Goal: Task Accomplishment & Management: Use online tool/utility

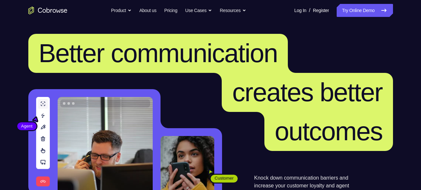
scroll to position [12, 0]
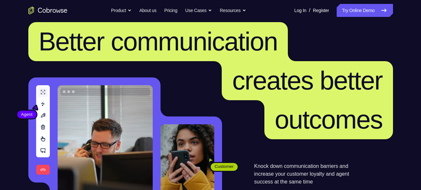
click at [357, 8] on link "Try Online Demo" at bounding box center [365, 10] width 56 height 13
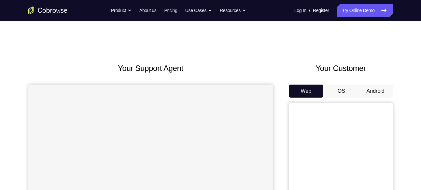
scroll to position [22, 0]
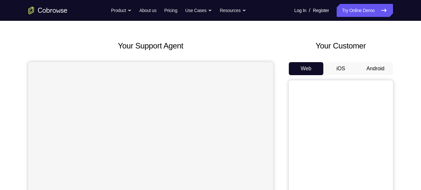
click at [365, 68] on button "Android" at bounding box center [375, 68] width 35 height 13
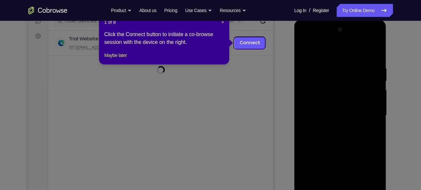
scroll to position [88, 0]
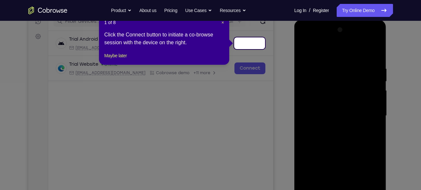
click at [350, 99] on icon at bounding box center [213, 95] width 426 height 190
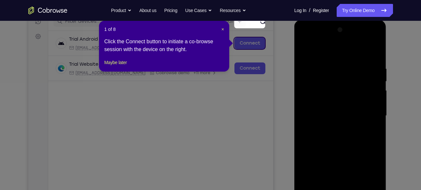
scroll to position [109, 0]
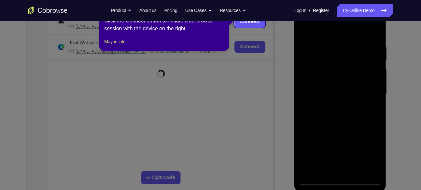
click at [340, 181] on icon at bounding box center [213, 95] width 426 height 190
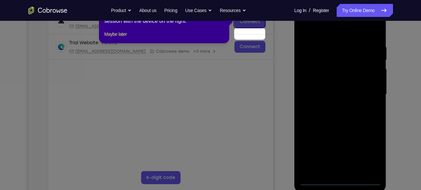
scroll to position [94, 0]
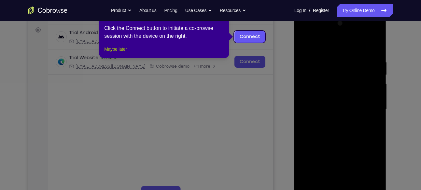
click at [123, 53] on button "Maybe later" at bounding box center [115, 49] width 22 height 8
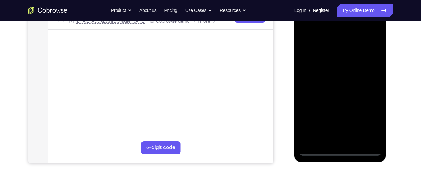
scroll to position [140, 0]
click at [336, 150] on div at bounding box center [340, 64] width 82 height 182
click at [369, 119] on div at bounding box center [340, 64] width 82 height 182
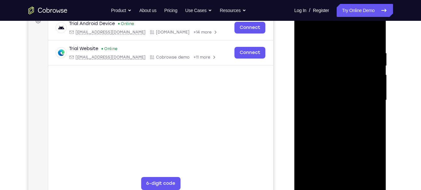
scroll to position [102, 0]
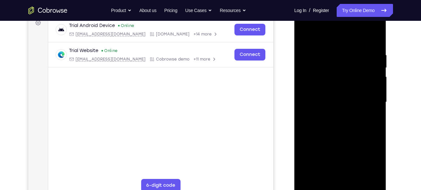
click at [324, 26] on div at bounding box center [340, 102] width 82 height 182
click at [368, 100] on div at bounding box center [340, 102] width 82 height 182
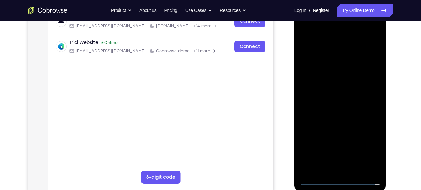
scroll to position [110, 0]
click at [339, 152] on div at bounding box center [340, 94] width 82 height 182
click at [340, 95] on div at bounding box center [340, 94] width 82 height 182
click at [331, 106] on div at bounding box center [340, 94] width 82 height 182
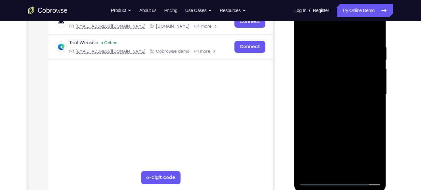
click at [337, 88] on div at bounding box center [340, 94] width 82 height 182
drag, startPoint x: 337, startPoint y: 88, endPoint x: 312, endPoint y: 61, distance: 36.8
click at [312, 61] on div at bounding box center [340, 94] width 82 height 182
click at [321, 67] on div at bounding box center [340, 94] width 82 height 182
click at [371, 64] on div at bounding box center [340, 94] width 82 height 182
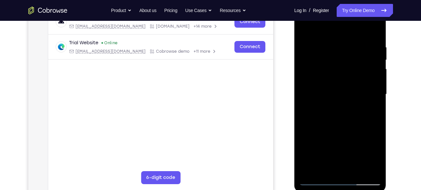
click at [323, 79] on div at bounding box center [340, 94] width 82 height 182
click at [331, 115] on div at bounding box center [340, 94] width 82 height 182
click at [334, 105] on div at bounding box center [340, 94] width 82 height 182
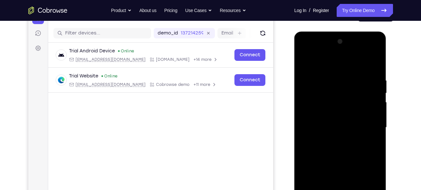
scroll to position [113, 0]
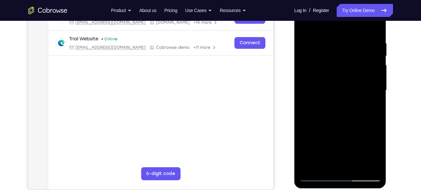
click at [345, 121] on div at bounding box center [340, 90] width 82 height 182
click at [357, 168] on div at bounding box center [340, 90] width 82 height 182
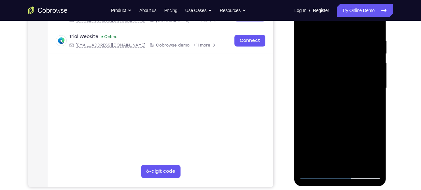
scroll to position [115, 0]
click at [335, 122] on div at bounding box center [340, 88] width 82 height 182
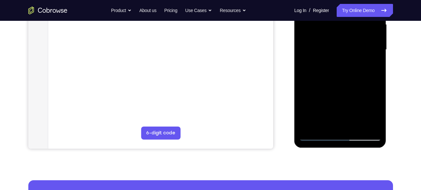
scroll to position [155, 0]
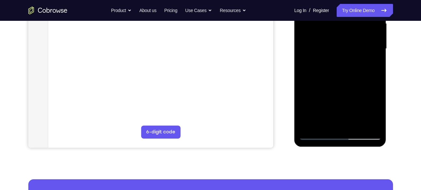
click at [320, 74] on div at bounding box center [340, 49] width 82 height 182
click at [310, 105] on div at bounding box center [340, 49] width 82 height 182
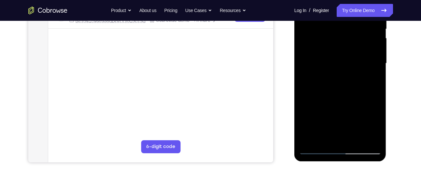
scroll to position [139, 0]
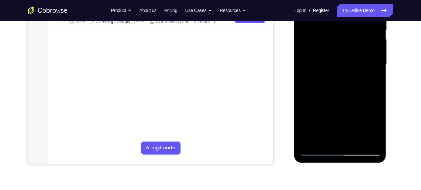
click at [314, 124] on div at bounding box center [340, 65] width 82 height 182
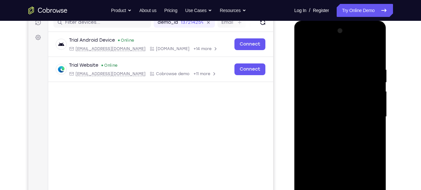
scroll to position [86, 0]
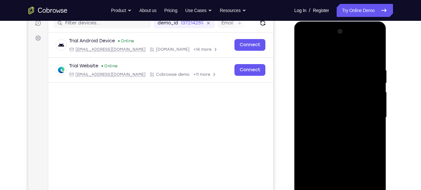
click at [303, 51] on div at bounding box center [340, 117] width 82 height 182
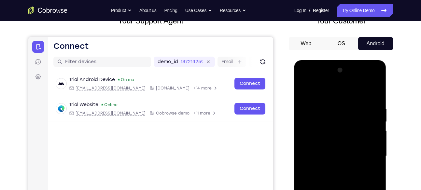
scroll to position [95, 0]
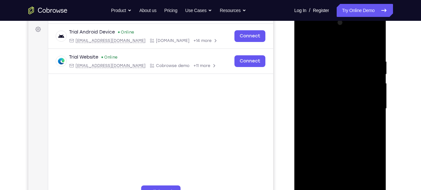
click at [329, 104] on div at bounding box center [340, 109] width 82 height 182
click at [326, 182] on div at bounding box center [340, 109] width 82 height 182
click at [349, 134] on div at bounding box center [340, 109] width 82 height 182
click at [323, 63] on div at bounding box center [340, 109] width 82 height 182
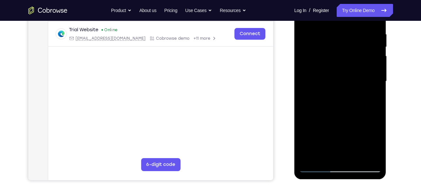
scroll to position [123, 0]
click at [331, 154] on div at bounding box center [340, 81] width 82 height 182
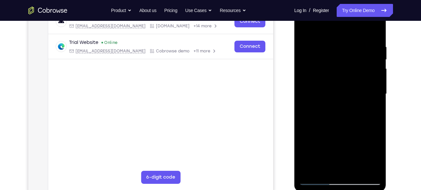
scroll to position [92, 0]
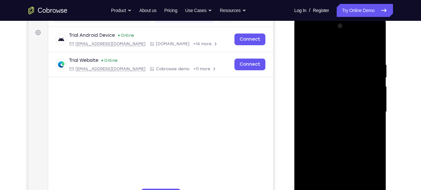
click at [376, 34] on div at bounding box center [340, 112] width 82 height 182
click at [321, 86] on div at bounding box center [340, 112] width 82 height 182
click at [366, 187] on div at bounding box center [340, 112] width 82 height 182
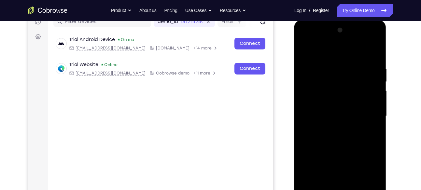
scroll to position [87, 0]
click at [303, 40] on div at bounding box center [340, 116] width 82 height 182
click at [305, 38] on div at bounding box center [340, 116] width 82 height 182
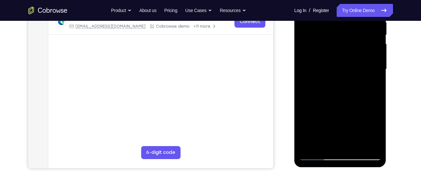
click at [325, 145] on div at bounding box center [340, 69] width 82 height 182
click at [311, 109] on div at bounding box center [340, 69] width 82 height 182
click at [339, 119] on div at bounding box center [340, 69] width 82 height 182
click at [332, 119] on div at bounding box center [340, 69] width 82 height 182
click at [347, 133] on div at bounding box center [340, 69] width 82 height 182
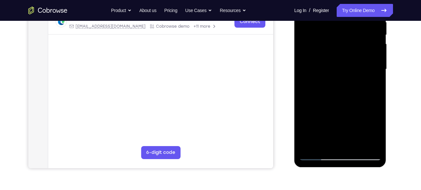
click at [355, 121] on div at bounding box center [340, 69] width 82 height 182
click at [340, 118] on div at bounding box center [340, 69] width 82 height 182
click at [347, 118] on div at bounding box center [340, 69] width 82 height 182
click at [371, 86] on div at bounding box center [340, 69] width 82 height 182
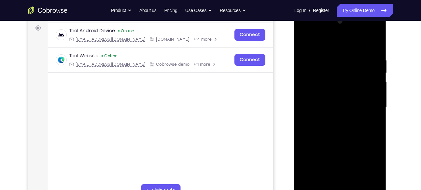
scroll to position [96, 0]
click at [302, 43] on div at bounding box center [340, 108] width 82 height 182
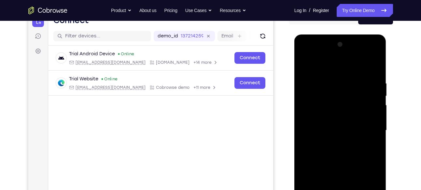
scroll to position [73, 0]
click at [306, 62] on div at bounding box center [340, 131] width 82 height 182
click at [376, 65] on div at bounding box center [340, 131] width 82 height 182
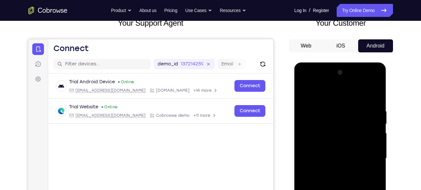
scroll to position [45, 0]
click at [306, 91] on div at bounding box center [340, 159] width 82 height 182
click at [327, 98] on div at bounding box center [340, 159] width 82 height 182
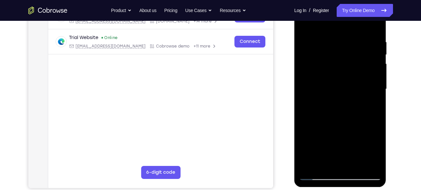
scroll to position [114, 0]
click at [331, 162] on div at bounding box center [340, 89] width 82 height 182
click at [311, 140] on div at bounding box center [340, 89] width 82 height 182
click at [319, 140] on div at bounding box center [340, 89] width 82 height 182
click at [312, 140] on div at bounding box center [340, 89] width 82 height 182
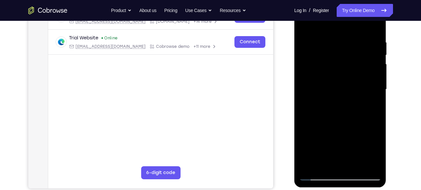
click at [347, 154] on div at bounding box center [340, 89] width 82 height 182
click at [353, 94] on div at bounding box center [340, 89] width 82 height 182
click at [356, 163] on div at bounding box center [340, 89] width 82 height 182
click at [373, 27] on div at bounding box center [340, 89] width 82 height 182
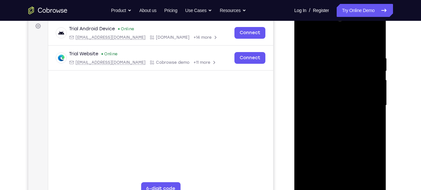
scroll to position [98, 0]
click at [376, 126] on div at bounding box center [340, 106] width 82 height 182
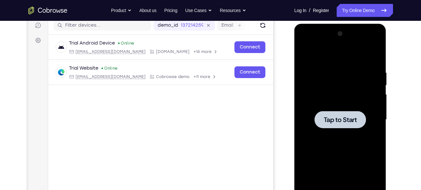
scroll to position [84, 0]
click at [342, 116] on span "Tap to Start" at bounding box center [340, 119] width 33 height 7
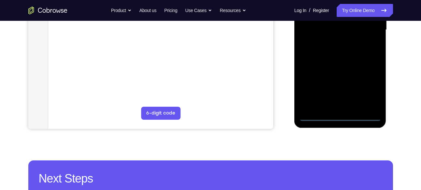
scroll to position [160, 0]
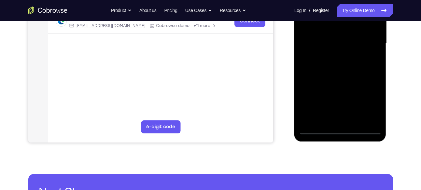
click at [338, 131] on div at bounding box center [340, 43] width 82 height 182
click at [365, 99] on div at bounding box center [340, 43] width 82 height 182
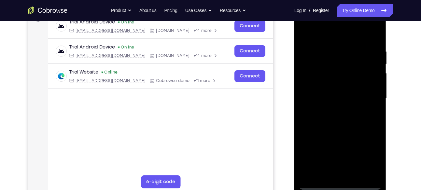
scroll to position [58, 0]
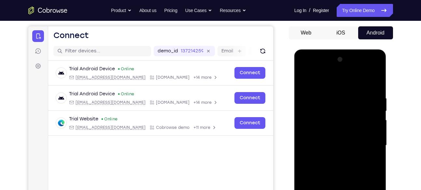
click at [313, 66] on div at bounding box center [340, 145] width 82 height 182
click at [367, 142] on div at bounding box center [340, 145] width 82 height 182
click at [331, 156] on div at bounding box center [340, 145] width 82 height 182
click at [312, 137] on div at bounding box center [340, 145] width 82 height 182
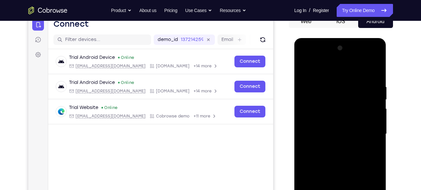
scroll to position [70, 0]
click at [315, 117] on div at bounding box center [340, 134] width 82 height 182
click at [319, 135] on div at bounding box center [340, 134] width 82 height 182
click at [331, 154] on div at bounding box center [340, 134] width 82 height 182
click at [327, 152] on div at bounding box center [340, 134] width 82 height 182
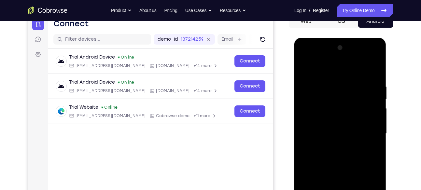
click at [342, 153] on div at bounding box center [340, 134] width 82 height 182
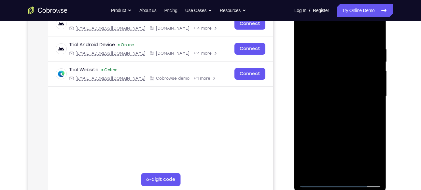
scroll to position [105, 0]
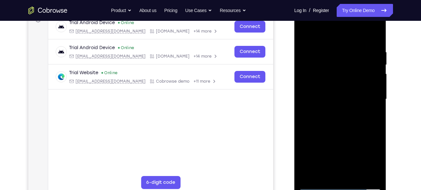
click at [329, 122] on div at bounding box center [340, 99] width 82 height 182
click at [336, 115] on div at bounding box center [340, 99] width 82 height 182
click at [331, 111] on div at bounding box center [340, 99] width 82 height 182
click at [372, 108] on div at bounding box center [340, 99] width 82 height 182
click at [373, 109] on div at bounding box center [340, 99] width 82 height 182
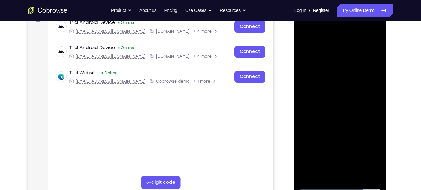
click at [342, 86] on div at bounding box center [340, 99] width 82 height 182
click at [337, 97] on div at bounding box center [340, 99] width 82 height 182
click at [330, 117] on div at bounding box center [340, 99] width 82 height 182
click at [336, 107] on div at bounding box center [340, 99] width 82 height 182
click at [325, 100] on div at bounding box center [340, 99] width 82 height 182
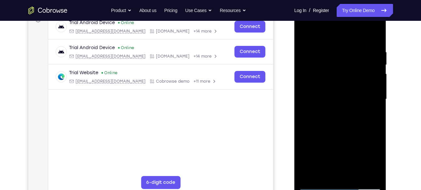
click at [333, 107] on div at bounding box center [340, 99] width 82 height 182
click at [329, 118] on div at bounding box center [340, 99] width 82 height 182
click at [331, 109] on div at bounding box center [340, 99] width 82 height 182
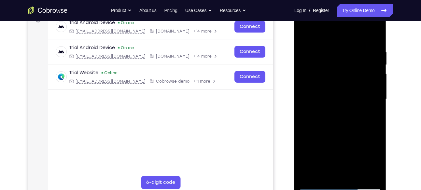
click at [331, 109] on div at bounding box center [340, 99] width 82 height 182
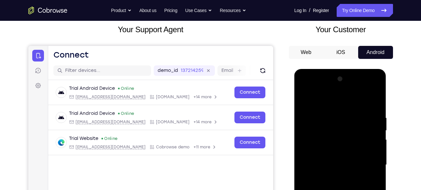
scroll to position [38, 0]
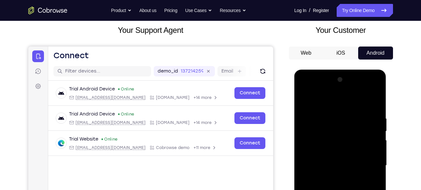
click at [368, 118] on div at bounding box center [340, 166] width 82 height 182
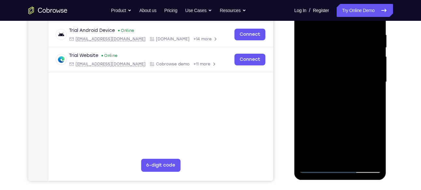
scroll to position [121, 0]
click at [318, 166] on div at bounding box center [340, 82] width 82 height 182
click at [334, 91] on div at bounding box center [340, 82] width 82 height 182
click at [333, 67] on div at bounding box center [340, 82] width 82 height 182
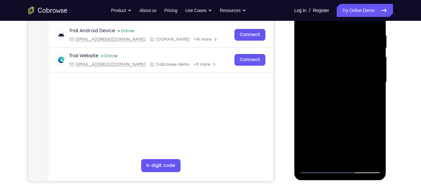
click at [333, 67] on div at bounding box center [340, 82] width 82 height 182
click at [326, 69] on div at bounding box center [340, 82] width 82 height 182
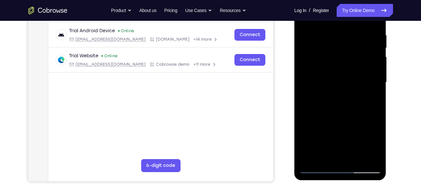
click at [326, 69] on div at bounding box center [340, 82] width 82 height 182
click at [318, 70] on div at bounding box center [340, 82] width 82 height 182
click at [328, 81] on div at bounding box center [340, 82] width 82 height 182
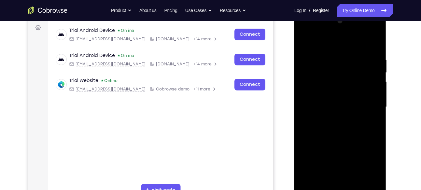
scroll to position [104, 0]
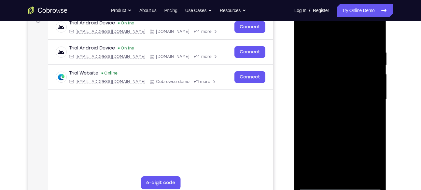
click at [333, 120] on div at bounding box center [340, 99] width 82 height 182
click at [336, 109] on div at bounding box center [340, 99] width 82 height 182
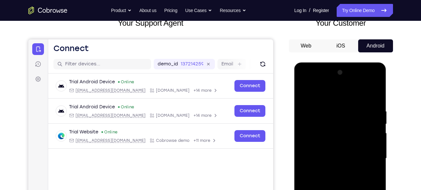
scroll to position [46, 0]
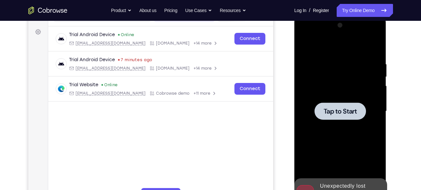
click at [341, 109] on span "Tap to Start" at bounding box center [340, 111] width 33 height 7
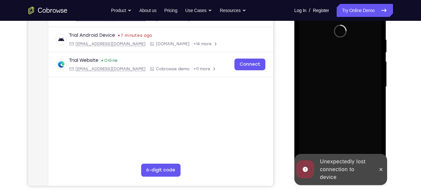
scroll to position [117, 0]
click at [383, 170] on icon at bounding box center [380, 169] width 5 height 5
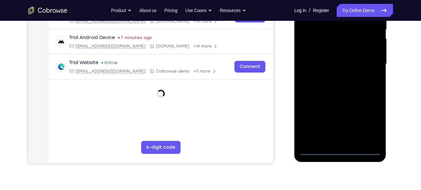
scroll to position [140, 0]
click at [337, 147] on div at bounding box center [340, 64] width 82 height 182
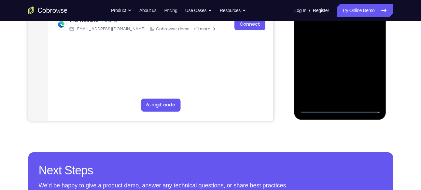
scroll to position [183, 0]
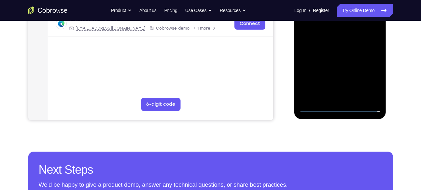
click at [338, 106] on div at bounding box center [340, 21] width 82 height 182
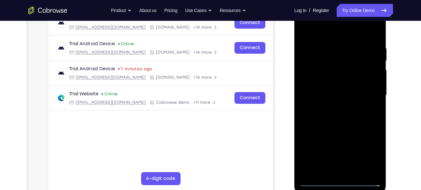
scroll to position [111, 0]
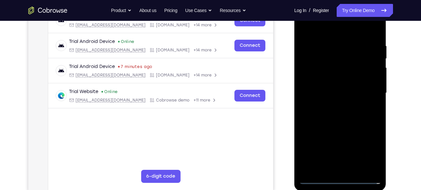
click at [369, 151] on div at bounding box center [340, 93] width 82 height 182
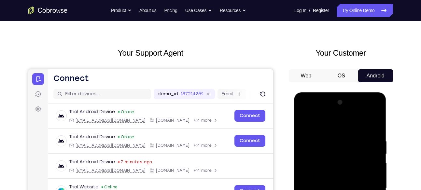
click at [321, 121] on div at bounding box center [340, 188] width 82 height 182
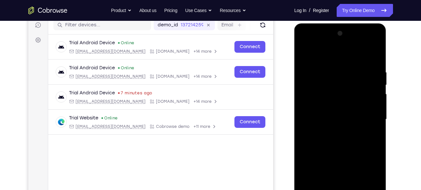
click at [367, 116] on div at bounding box center [340, 119] width 82 height 182
click at [333, 119] on div at bounding box center [340, 119] width 82 height 182
click at [336, 119] on div at bounding box center [340, 119] width 82 height 182
click at [337, 120] on div at bounding box center [340, 119] width 82 height 182
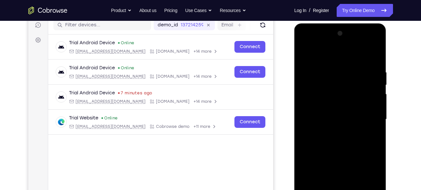
click at [337, 120] on div at bounding box center [340, 119] width 82 height 182
click at [333, 131] on div at bounding box center [340, 119] width 82 height 182
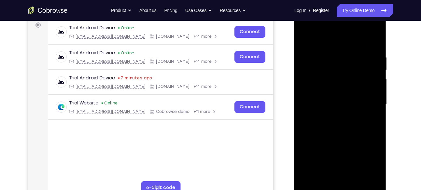
scroll to position [100, 0]
click at [322, 101] on div at bounding box center [340, 104] width 82 height 182
click at [318, 88] on div at bounding box center [340, 104] width 82 height 182
click at [323, 103] on div at bounding box center [340, 104] width 82 height 182
click at [372, 111] on div at bounding box center [340, 104] width 82 height 182
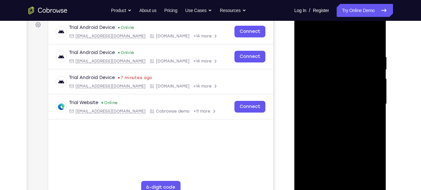
click at [333, 121] on div at bounding box center [340, 104] width 82 height 182
click at [373, 114] on div at bounding box center [340, 104] width 82 height 182
click at [337, 102] on div at bounding box center [340, 104] width 82 height 182
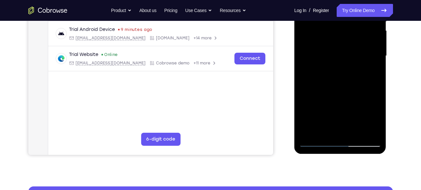
scroll to position [148, 0]
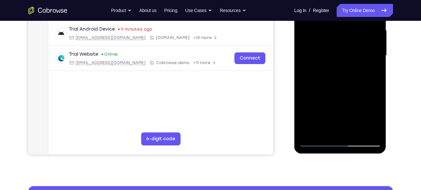
click at [335, 71] on div at bounding box center [340, 56] width 82 height 182
click at [337, 65] on div at bounding box center [340, 56] width 82 height 182
click at [329, 53] on div at bounding box center [340, 56] width 82 height 182
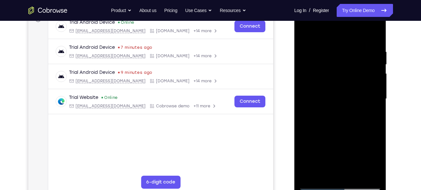
click at [329, 116] on div at bounding box center [340, 99] width 82 height 182
click at [335, 108] on div at bounding box center [340, 99] width 82 height 182
click at [328, 97] on div at bounding box center [340, 99] width 82 height 182
click at [330, 119] on div at bounding box center [340, 99] width 82 height 182
click at [337, 109] on div at bounding box center [340, 99] width 82 height 182
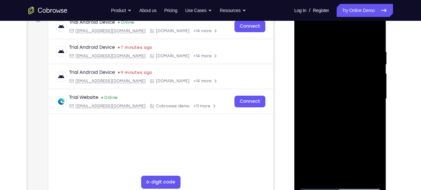
click at [337, 109] on div at bounding box center [340, 99] width 82 height 182
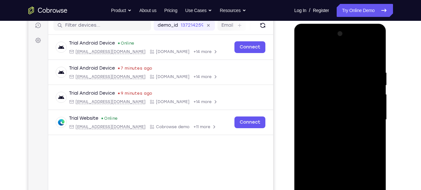
scroll to position [83, 0]
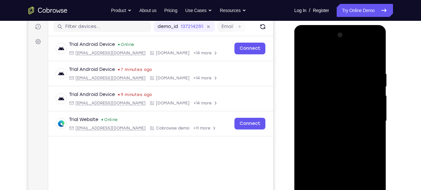
click at [330, 86] on div at bounding box center [340, 121] width 82 height 182
click at [335, 145] on div at bounding box center [340, 121] width 82 height 182
click at [304, 46] on div at bounding box center [340, 121] width 82 height 182
click at [310, 103] on div at bounding box center [340, 121] width 82 height 182
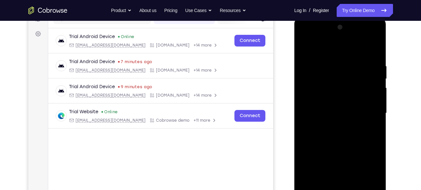
scroll to position [90, 0]
click at [333, 124] on div at bounding box center [340, 113] width 82 height 182
click at [326, 107] on div at bounding box center [340, 113] width 82 height 182
click at [316, 98] on div at bounding box center [340, 113] width 82 height 182
click at [372, 101] on div at bounding box center [340, 113] width 82 height 182
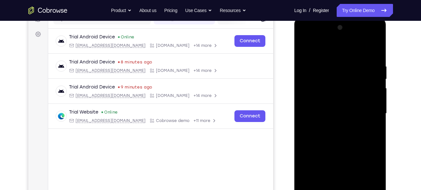
click at [327, 103] on div at bounding box center [340, 113] width 82 height 182
click at [338, 99] on div at bounding box center [340, 113] width 82 height 182
click at [323, 109] on div at bounding box center [340, 113] width 82 height 182
click at [335, 110] on div at bounding box center [340, 113] width 82 height 182
click at [333, 136] on div at bounding box center [340, 113] width 82 height 182
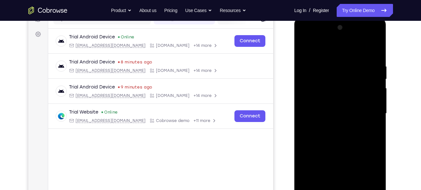
click at [333, 132] on div at bounding box center [340, 113] width 82 height 182
click at [339, 125] on div at bounding box center [340, 113] width 82 height 182
click at [325, 111] on div at bounding box center [340, 113] width 82 height 182
click at [344, 132] on div at bounding box center [340, 113] width 82 height 182
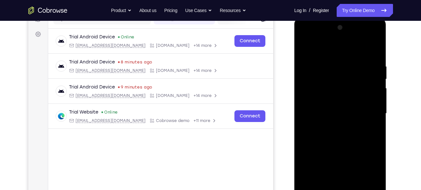
click at [322, 51] on div at bounding box center [340, 113] width 82 height 182
click at [326, 49] on div at bounding box center [340, 113] width 82 height 182
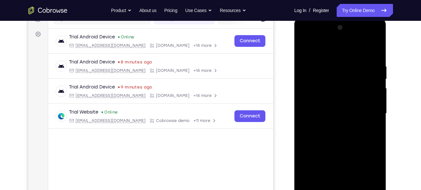
click at [332, 46] on div at bounding box center [340, 113] width 82 height 182
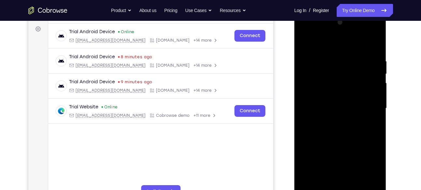
scroll to position [93, 0]
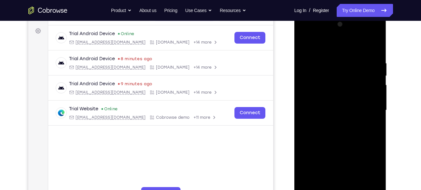
click at [372, 43] on div at bounding box center [340, 110] width 82 height 182
click at [370, 43] on div at bounding box center [340, 110] width 82 height 182
click at [330, 67] on div at bounding box center [340, 110] width 82 height 182
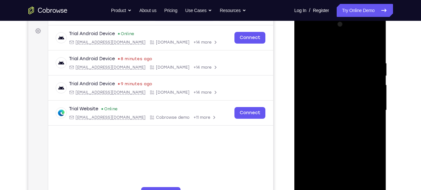
click at [337, 126] on div at bounding box center [340, 110] width 82 height 182
click at [340, 129] on div at bounding box center [340, 110] width 82 height 182
click at [347, 177] on div at bounding box center [340, 110] width 82 height 182
click at [347, 181] on div at bounding box center [340, 110] width 82 height 182
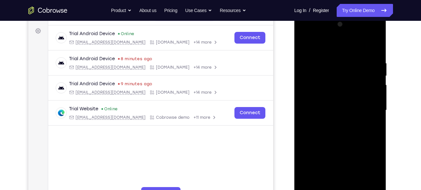
click at [321, 98] on div at bounding box center [340, 110] width 82 height 182
click at [325, 110] on div at bounding box center [340, 110] width 82 height 182
click at [333, 133] on div at bounding box center [340, 110] width 82 height 182
click at [334, 125] on div at bounding box center [340, 110] width 82 height 182
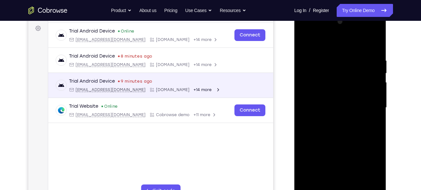
scroll to position [96, 0]
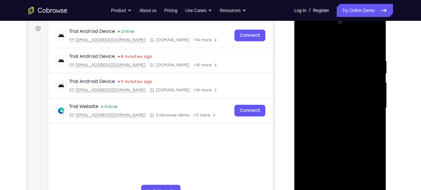
click at [349, 125] on div at bounding box center [340, 108] width 82 height 182
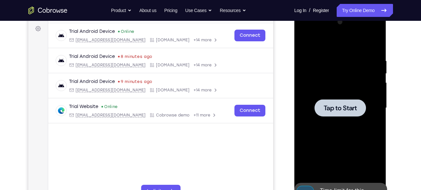
click at [341, 108] on span "Tap to Start" at bounding box center [340, 108] width 33 height 7
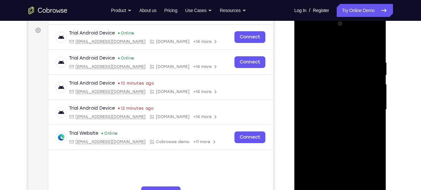
scroll to position [107, 0]
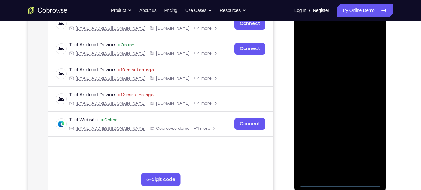
click at [340, 185] on div at bounding box center [340, 96] width 82 height 182
click at [369, 157] on div at bounding box center [340, 96] width 82 height 182
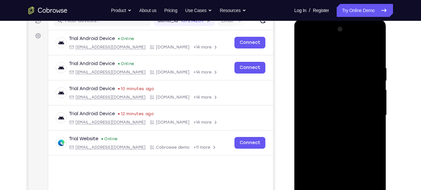
scroll to position [88, 0]
click at [321, 53] on div at bounding box center [340, 115] width 82 height 182
click at [365, 110] on div at bounding box center [340, 115] width 82 height 182
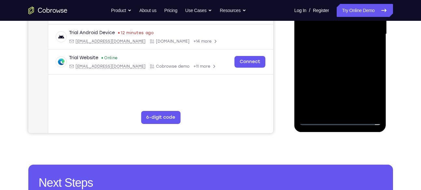
scroll to position [170, 0]
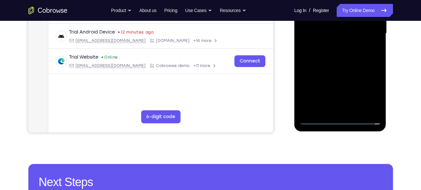
click at [330, 102] on div at bounding box center [340, 33] width 82 height 182
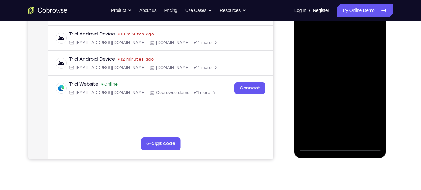
scroll to position [144, 0]
click at [345, 136] on div at bounding box center [340, 60] width 82 height 182
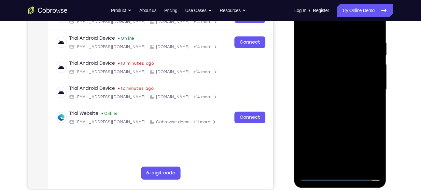
click at [324, 81] on div at bounding box center [340, 90] width 82 height 182
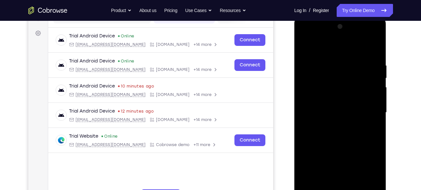
scroll to position [91, 0]
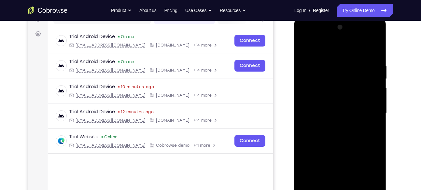
click at [324, 99] on div at bounding box center [340, 113] width 82 height 182
click at [324, 113] on div at bounding box center [340, 113] width 82 height 182
click at [356, 129] on div at bounding box center [340, 113] width 82 height 182
click at [319, 48] on div at bounding box center [340, 113] width 82 height 182
click at [369, 48] on div at bounding box center [340, 113] width 82 height 182
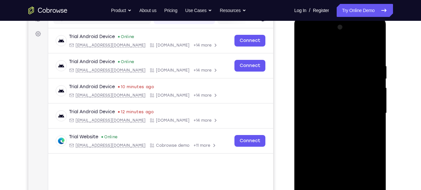
click at [364, 131] on div at bounding box center [340, 113] width 82 height 182
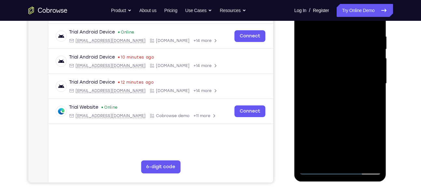
scroll to position [114, 0]
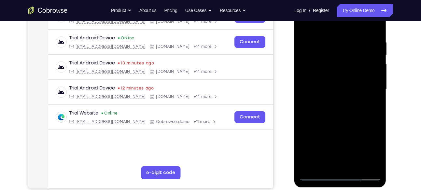
click at [320, 114] on div at bounding box center [340, 89] width 82 height 182
click at [337, 105] on div at bounding box center [340, 89] width 82 height 182
click at [371, 101] on div at bounding box center [340, 89] width 82 height 182
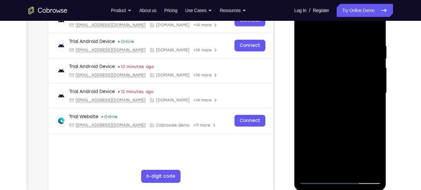
scroll to position [110, 0]
click at [329, 91] on div at bounding box center [340, 93] width 82 height 182
click at [330, 110] on div at bounding box center [340, 93] width 82 height 182
click at [335, 103] on div at bounding box center [340, 93] width 82 height 182
click at [330, 149] on div at bounding box center [340, 93] width 82 height 182
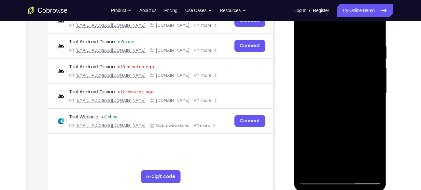
click at [330, 111] on div at bounding box center [340, 93] width 82 height 182
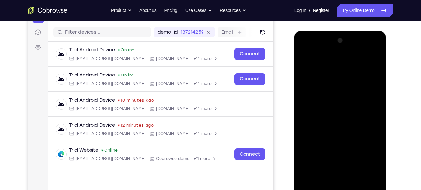
scroll to position [77, 0]
click at [336, 144] on div at bounding box center [340, 127] width 82 height 182
click at [337, 137] on div at bounding box center [340, 127] width 82 height 182
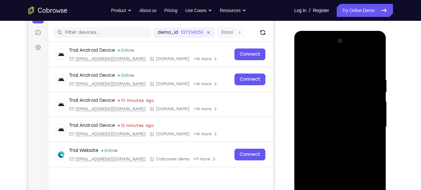
click at [333, 97] on div at bounding box center [340, 127] width 82 height 182
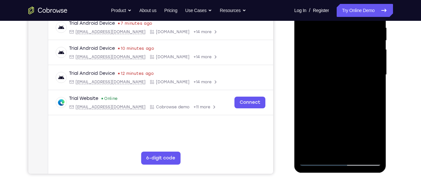
scroll to position [129, 0]
click at [347, 99] on div at bounding box center [340, 74] width 82 height 182
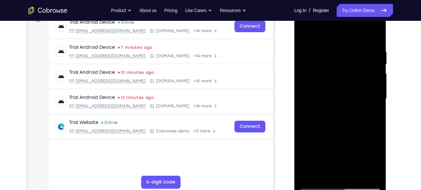
scroll to position [149, 0]
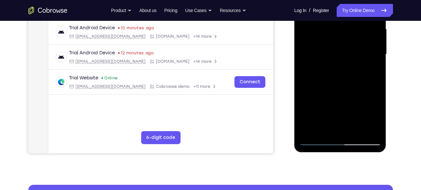
click at [303, 79] on div at bounding box center [340, 54] width 82 height 182
click at [327, 107] on div at bounding box center [340, 54] width 82 height 182
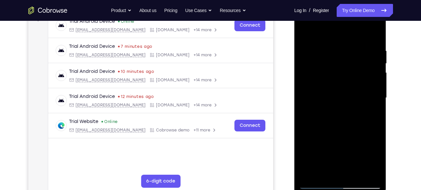
scroll to position [105, 0]
click at [327, 81] on div at bounding box center [340, 98] width 82 height 182
click at [334, 111] on div at bounding box center [340, 98] width 82 height 182
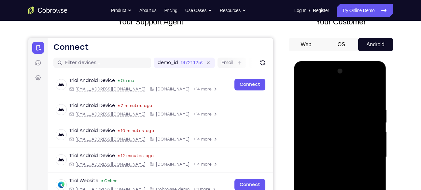
click at [303, 81] on div at bounding box center [340, 157] width 82 height 182
click at [312, 135] on div at bounding box center [340, 157] width 82 height 182
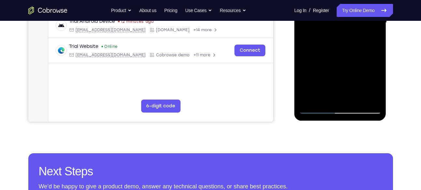
scroll to position [181, 0]
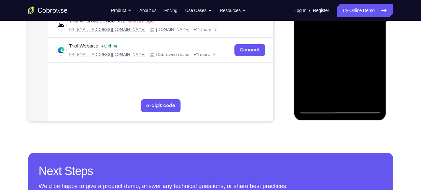
click at [324, 87] on div at bounding box center [340, 22] width 82 height 182
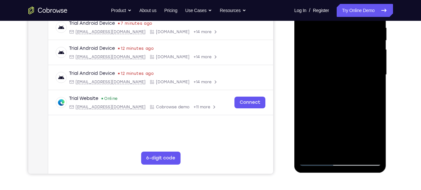
scroll to position [129, 0]
click at [336, 138] on div at bounding box center [340, 74] width 82 height 182
drag, startPoint x: 334, startPoint y: 151, endPoint x: 353, endPoint y: 120, distance: 36.4
click at [353, 120] on div at bounding box center [340, 74] width 82 height 182
click at [347, 151] on div at bounding box center [340, 74] width 82 height 182
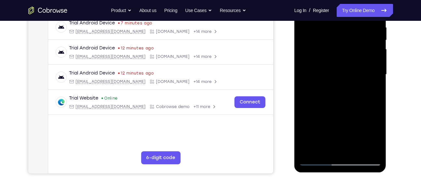
click at [315, 64] on div at bounding box center [340, 74] width 82 height 182
click at [319, 59] on div at bounding box center [340, 74] width 82 height 182
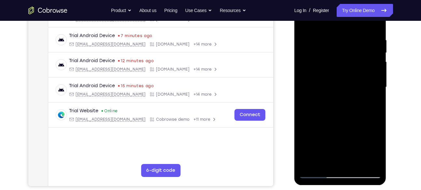
scroll to position [116, 0]
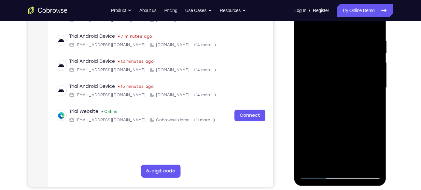
click at [318, 173] on div at bounding box center [340, 88] width 82 height 182
click at [328, 97] on div at bounding box center [340, 88] width 82 height 182
click at [335, 90] on div at bounding box center [340, 88] width 82 height 182
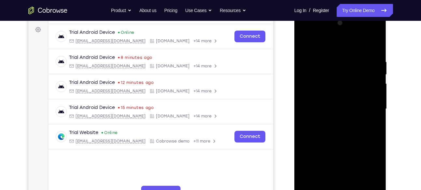
scroll to position [94, 0]
click at [324, 130] on div at bounding box center [340, 109] width 82 height 182
click at [326, 133] on div at bounding box center [340, 109] width 82 height 182
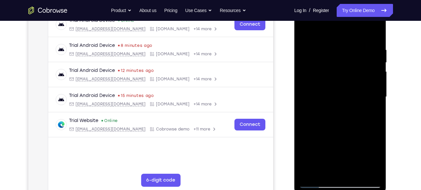
scroll to position [107, 0]
click at [330, 114] on div at bounding box center [340, 97] width 82 height 182
click at [335, 114] on div at bounding box center [340, 97] width 82 height 182
click at [335, 119] on div at bounding box center [340, 97] width 82 height 182
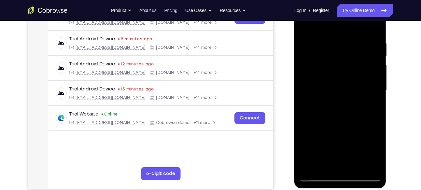
scroll to position [114, 0]
click at [336, 109] on div at bounding box center [340, 90] width 82 height 182
click at [342, 84] on div at bounding box center [340, 90] width 82 height 182
click at [322, 45] on div at bounding box center [340, 90] width 82 height 182
click at [330, 75] on div at bounding box center [340, 90] width 82 height 182
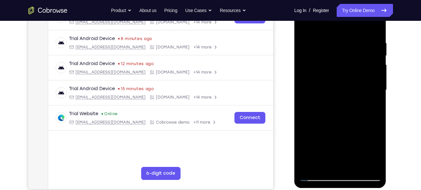
click at [330, 75] on div at bounding box center [340, 90] width 82 height 182
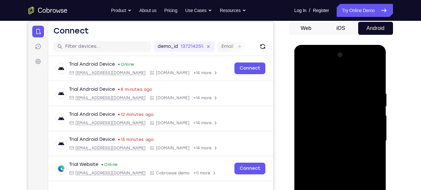
scroll to position [63, 0]
click at [304, 62] on div at bounding box center [340, 141] width 82 height 182
click at [337, 149] on div at bounding box center [340, 141] width 82 height 182
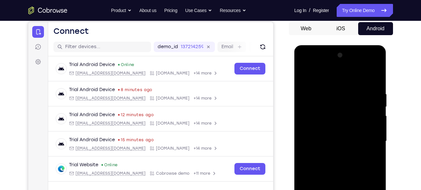
click at [305, 64] on div at bounding box center [340, 141] width 82 height 182
click at [373, 148] on div at bounding box center [340, 141] width 82 height 182
click at [334, 139] on div at bounding box center [340, 141] width 82 height 182
click at [344, 157] on div at bounding box center [340, 141] width 82 height 182
click at [335, 149] on div at bounding box center [340, 141] width 82 height 182
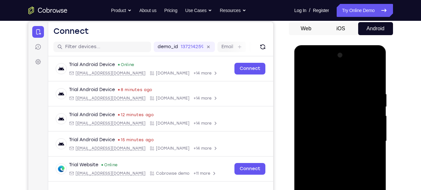
click at [335, 149] on div at bounding box center [340, 141] width 82 height 182
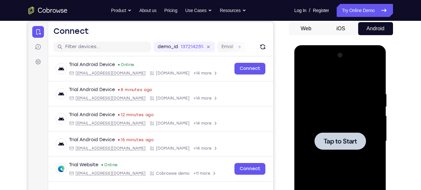
scroll to position [111, 0]
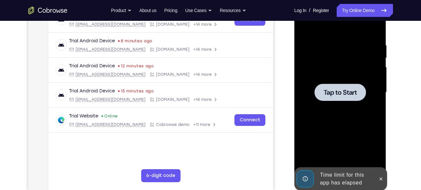
click at [338, 89] on span "Tap to Start" at bounding box center [340, 92] width 33 height 7
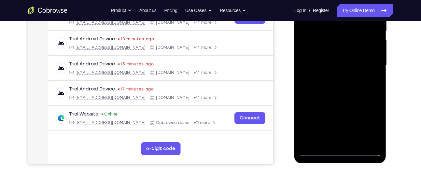
scroll to position [148, 0]
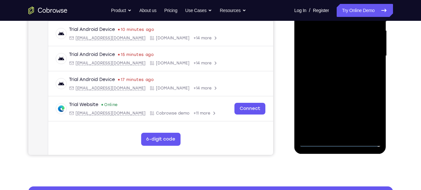
click at [341, 141] on div at bounding box center [340, 56] width 82 height 182
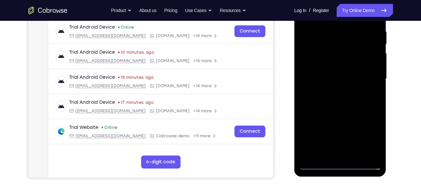
click at [369, 136] on div at bounding box center [340, 79] width 82 height 182
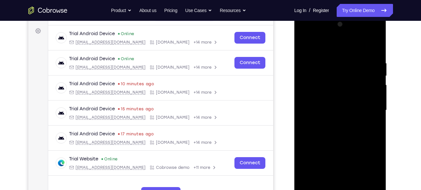
scroll to position [92, 0]
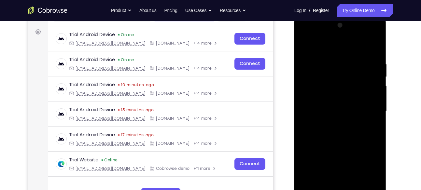
click at [316, 45] on div at bounding box center [340, 111] width 82 height 182
click at [366, 107] on div at bounding box center [340, 111] width 82 height 182
click at [332, 122] on div at bounding box center [340, 111] width 82 height 182
click at [324, 98] on div at bounding box center [340, 111] width 82 height 182
click at [307, 160] on div at bounding box center [340, 111] width 82 height 182
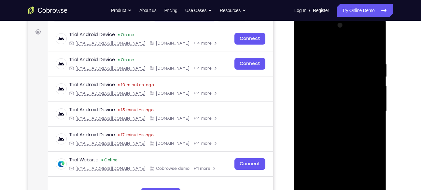
click at [306, 183] on div at bounding box center [340, 111] width 82 height 182
click at [351, 150] on div at bounding box center [340, 111] width 82 height 182
click at [305, 185] on div at bounding box center [340, 111] width 82 height 182
click at [364, 175] on div at bounding box center [340, 111] width 82 height 182
click at [319, 148] on div at bounding box center [340, 111] width 82 height 182
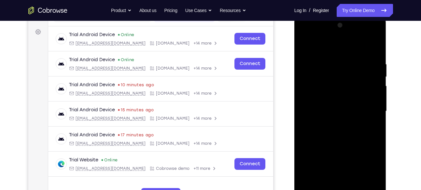
click at [324, 163] on div at bounding box center [340, 111] width 82 height 182
click at [319, 151] on div at bounding box center [340, 111] width 82 height 182
click at [372, 162] on div at bounding box center [340, 111] width 82 height 182
click at [309, 162] on div at bounding box center [340, 111] width 82 height 182
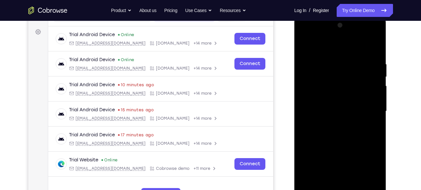
click at [320, 108] on div at bounding box center [340, 111] width 82 height 182
click at [306, 159] on div at bounding box center [340, 111] width 82 height 182
click at [349, 162] on div at bounding box center [340, 111] width 82 height 182
click at [363, 174] on div at bounding box center [340, 111] width 82 height 182
click at [320, 150] on div at bounding box center [340, 111] width 82 height 182
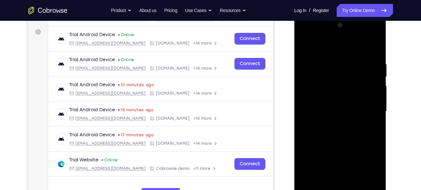
click at [360, 106] on div at bounding box center [340, 111] width 82 height 182
click at [329, 105] on div at bounding box center [340, 111] width 82 height 182
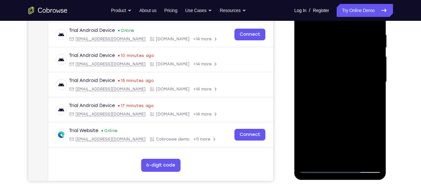
click at [323, 133] on div at bounding box center [340, 82] width 82 height 182
click at [307, 132] on div at bounding box center [340, 82] width 82 height 182
click at [372, 132] on div at bounding box center [340, 82] width 82 height 182
click at [307, 134] on div at bounding box center [340, 82] width 82 height 182
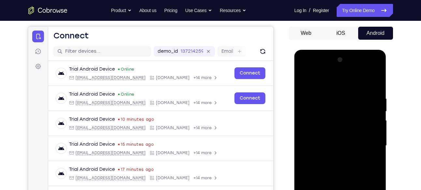
scroll to position [56, 0]
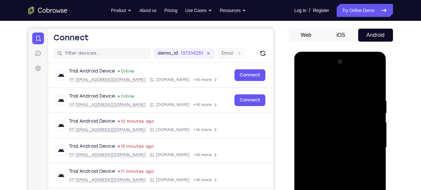
click at [317, 137] on div at bounding box center [340, 148] width 82 height 182
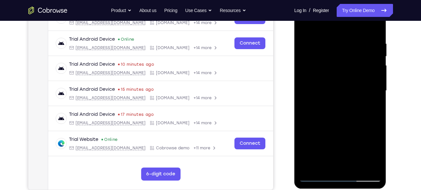
scroll to position [113, 0]
click at [319, 130] on div at bounding box center [340, 90] width 82 height 182
click at [337, 133] on div at bounding box center [340, 90] width 82 height 182
click at [347, 132] on div at bounding box center [340, 90] width 82 height 182
click at [358, 132] on div at bounding box center [340, 90] width 82 height 182
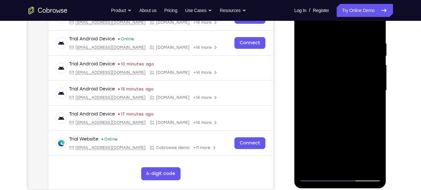
click at [356, 117] on div at bounding box center [340, 90] width 82 height 182
click at [347, 117] on div at bounding box center [340, 90] width 82 height 182
click at [331, 119] on div at bounding box center [340, 90] width 82 height 182
click at [321, 117] on div at bounding box center [340, 90] width 82 height 182
click at [321, 106] on div at bounding box center [340, 90] width 82 height 182
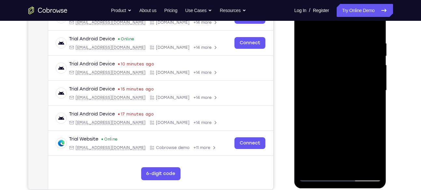
click at [332, 106] on div at bounding box center [340, 90] width 82 height 182
click at [348, 102] on div at bounding box center [340, 90] width 82 height 182
click at [354, 101] on div at bounding box center [340, 90] width 82 height 182
click at [357, 103] on div at bounding box center [340, 90] width 82 height 182
click at [349, 103] on div at bounding box center [340, 90] width 82 height 182
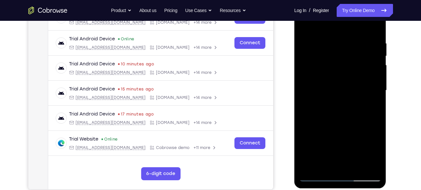
click at [357, 161] on div at bounding box center [340, 90] width 82 height 182
click at [315, 145] on div at bounding box center [340, 90] width 82 height 182
click at [340, 145] on div at bounding box center [340, 90] width 82 height 182
click at [348, 144] on div at bounding box center [340, 90] width 82 height 182
click at [359, 162] on div at bounding box center [340, 90] width 82 height 182
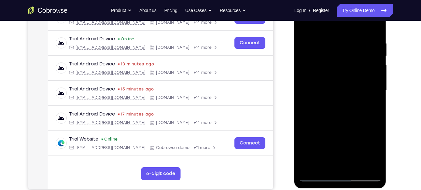
click at [331, 116] on div at bounding box center [340, 90] width 82 height 182
click at [334, 131] on div at bounding box center [340, 90] width 82 height 182
click at [346, 115] on div at bounding box center [340, 90] width 82 height 182
click at [360, 119] on div at bounding box center [340, 90] width 82 height 182
click at [361, 130] on div at bounding box center [340, 90] width 82 height 182
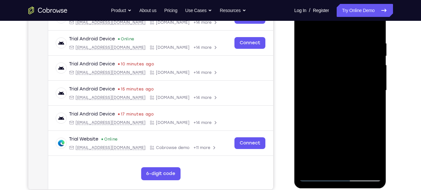
click at [359, 162] on div at bounding box center [340, 90] width 82 height 182
click at [333, 119] on div at bounding box center [340, 90] width 82 height 182
click at [347, 119] on div at bounding box center [340, 90] width 82 height 182
click at [347, 128] on div at bounding box center [340, 90] width 82 height 182
click at [337, 128] on div at bounding box center [340, 90] width 82 height 182
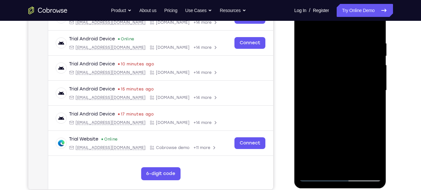
click at [360, 160] on div at bounding box center [340, 90] width 82 height 182
click at [330, 126] on div at bounding box center [340, 90] width 82 height 182
click at [345, 129] on div at bounding box center [340, 90] width 82 height 182
click at [348, 118] on div at bounding box center [340, 90] width 82 height 182
click at [332, 133] on div at bounding box center [340, 90] width 82 height 182
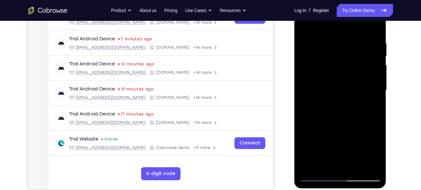
click at [359, 162] on div at bounding box center [340, 90] width 82 height 182
click at [320, 143] on div at bounding box center [340, 90] width 82 height 182
click at [340, 109] on div at bounding box center [340, 90] width 82 height 182
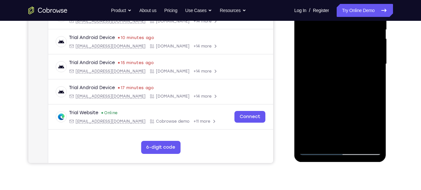
click at [358, 134] on div at bounding box center [340, 64] width 82 height 182
click at [335, 97] on div at bounding box center [340, 64] width 82 height 182
click at [337, 105] on div at bounding box center [340, 64] width 82 height 182
click at [354, 136] on div at bounding box center [340, 64] width 82 height 182
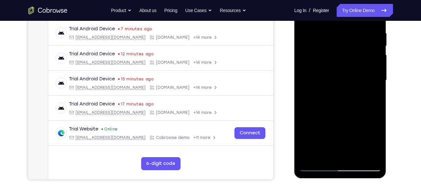
scroll to position [122, 0]
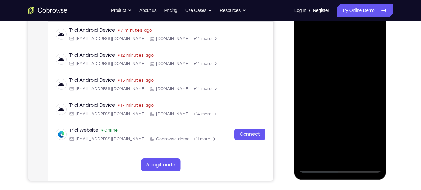
click at [340, 137] on div at bounding box center [340, 82] width 82 height 182
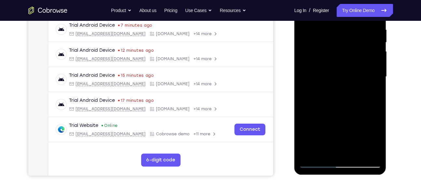
click at [331, 139] on div at bounding box center [340, 77] width 82 height 182
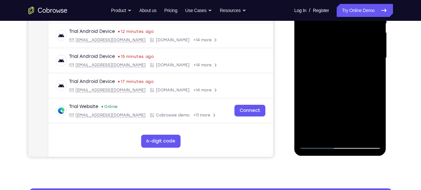
scroll to position [150, 0]
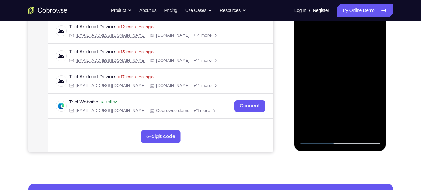
click at [333, 133] on div at bounding box center [340, 53] width 82 height 182
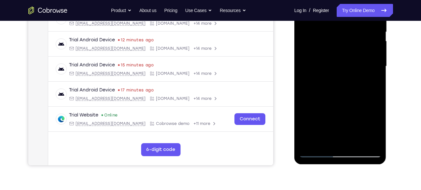
scroll to position [133, 0]
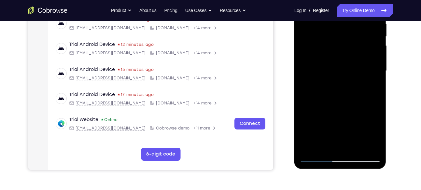
click at [316, 157] on div at bounding box center [340, 71] width 82 height 182
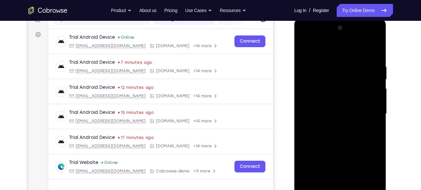
scroll to position [90, 0]
click at [337, 127] on div at bounding box center [340, 114] width 82 height 182
click at [326, 98] on div at bounding box center [340, 114] width 82 height 182
click at [323, 111] on div at bounding box center [340, 114] width 82 height 182
click at [335, 108] on div at bounding box center [340, 114] width 82 height 182
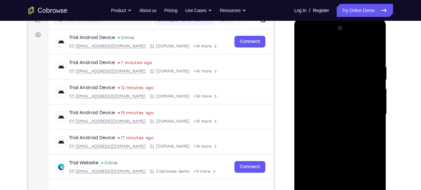
click at [307, 166] on div at bounding box center [340, 114] width 82 height 182
click at [349, 166] on div at bounding box center [340, 114] width 82 height 182
click at [363, 175] on div at bounding box center [340, 114] width 82 height 182
click at [318, 150] on div at bounding box center [340, 114] width 82 height 182
click at [324, 163] on div at bounding box center [340, 114] width 82 height 182
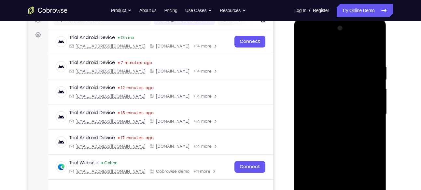
click at [309, 163] on div at bounding box center [340, 114] width 82 height 182
click at [374, 165] on div at bounding box center [340, 114] width 82 height 182
click at [305, 163] on div at bounding box center [340, 114] width 82 height 182
click at [311, 140] on div at bounding box center [340, 114] width 82 height 182
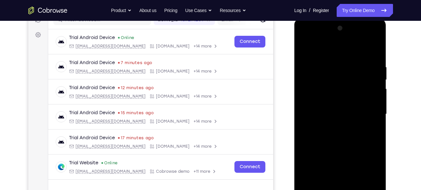
click at [378, 142] on div at bounding box center [340, 114] width 82 height 182
click at [338, 142] on div at bounding box center [340, 114] width 82 height 182
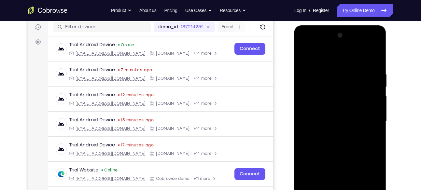
scroll to position [82, 0]
click at [315, 110] on div at bounding box center [340, 122] width 82 height 182
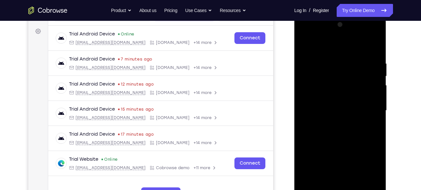
scroll to position [94, 0]
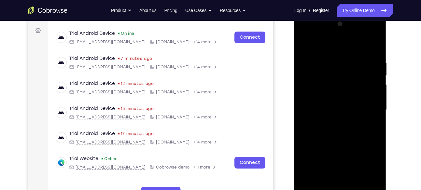
click at [335, 160] on div at bounding box center [340, 110] width 82 height 182
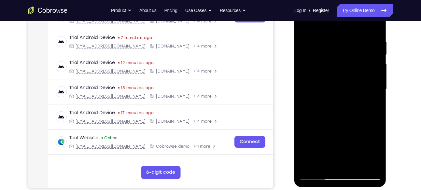
scroll to position [115, 0]
click at [359, 122] on div at bounding box center [340, 89] width 82 height 182
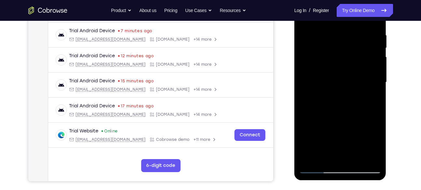
scroll to position [122, 0]
click at [357, 119] on div at bounding box center [340, 82] width 82 height 182
click at [321, 119] on div at bounding box center [340, 82] width 82 height 182
click at [354, 153] on div at bounding box center [340, 82] width 82 height 182
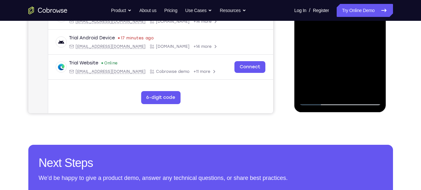
scroll to position [191, 0]
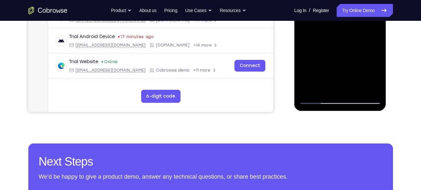
click at [339, 128] on div "Your Support Agent Your Customer Web iOS Android Next Steps We’d be happy to gi…" at bounding box center [210, 44] width 417 height 429
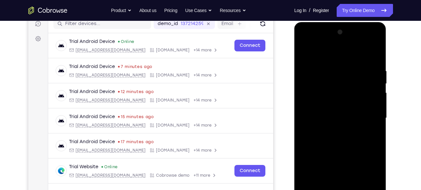
scroll to position [87, 0]
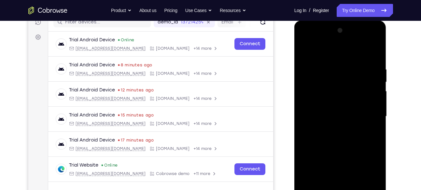
click at [329, 171] on div at bounding box center [340, 116] width 82 height 182
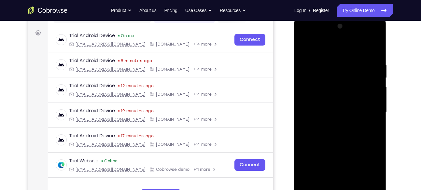
scroll to position [91, 0]
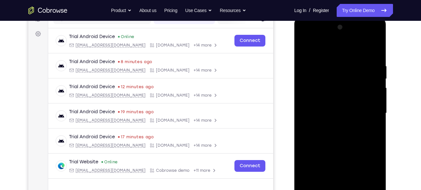
click at [324, 172] on div at bounding box center [340, 113] width 82 height 182
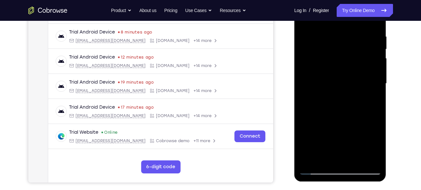
click at [317, 170] on div at bounding box center [340, 84] width 82 height 182
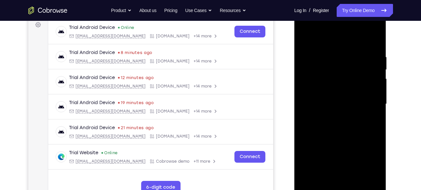
scroll to position [132, 0]
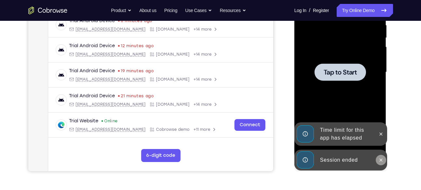
click at [382, 158] on icon at bounding box center [380, 160] width 5 height 5
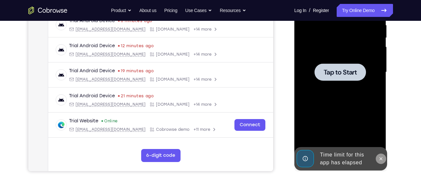
click at [383, 133] on div "Online web based iOS Simulators and Android Emulators. Run iPhone, iPad, Mobile…" at bounding box center [340, 73] width 93 height 195
click at [379, 154] on button at bounding box center [381, 159] width 10 height 10
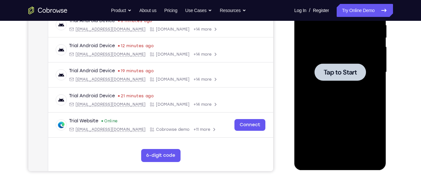
click at [332, 67] on div at bounding box center [340, 71] width 51 height 17
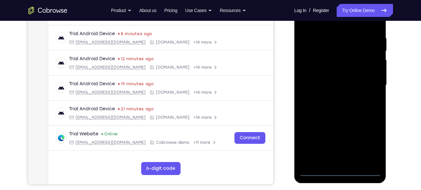
scroll to position [119, 0]
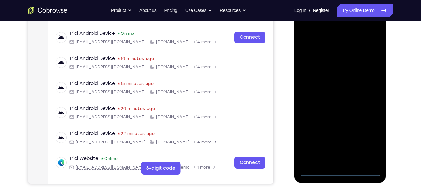
click at [341, 171] on div at bounding box center [340, 85] width 82 height 182
click at [368, 147] on div at bounding box center [340, 85] width 82 height 182
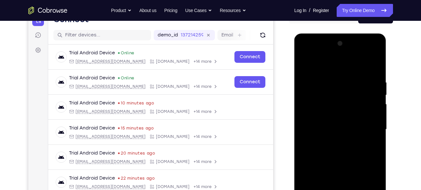
scroll to position [74, 0]
click at [317, 65] on div at bounding box center [340, 130] width 82 height 182
click at [370, 124] on div at bounding box center [340, 130] width 82 height 182
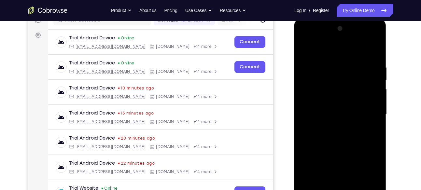
click at [333, 126] on div at bounding box center [340, 114] width 82 height 182
click at [329, 102] on div at bounding box center [340, 114] width 82 height 182
click at [307, 168] on div at bounding box center [340, 114] width 82 height 182
click at [347, 165] on div at bounding box center [340, 114] width 82 height 182
click at [365, 176] on div at bounding box center [340, 114] width 82 height 182
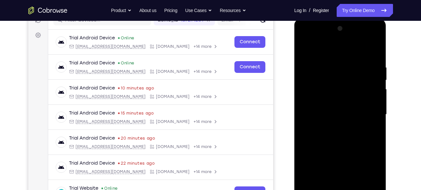
click at [320, 153] on div at bounding box center [340, 114] width 82 height 182
click at [322, 162] on div at bounding box center [340, 114] width 82 height 182
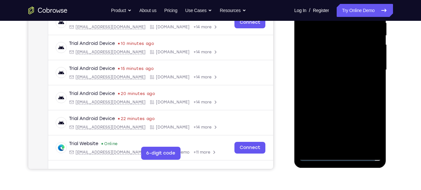
scroll to position [134, 0]
click at [343, 108] on div at bounding box center [340, 70] width 82 height 182
click at [307, 120] on div at bounding box center [340, 70] width 82 height 182
click at [315, 121] on div at bounding box center [340, 70] width 82 height 182
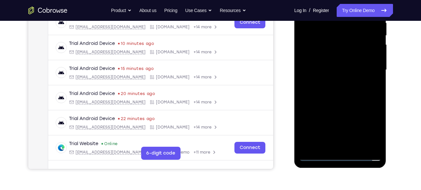
click at [319, 111] on div at bounding box center [340, 70] width 82 height 182
click at [327, 108] on div at bounding box center [340, 70] width 82 height 182
click at [365, 145] on div at bounding box center [340, 70] width 82 height 182
click at [304, 144] on div at bounding box center [340, 70] width 82 height 182
click at [352, 108] on div at bounding box center [340, 70] width 82 height 182
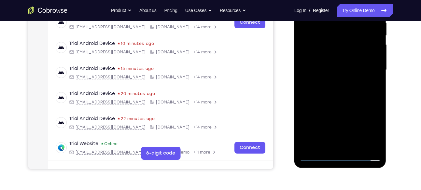
click at [312, 109] on div at bounding box center [340, 70] width 82 height 182
click at [321, 66] on div at bounding box center [340, 70] width 82 height 182
click at [305, 146] on div at bounding box center [340, 70] width 82 height 182
click at [307, 146] on div at bounding box center [340, 70] width 82 height 182
click at [308, 121] on div at bounding box center [340, 70] width 82 height 182
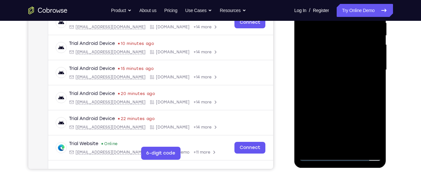
click at [348, 120] on div at bounding box center [340, 70] width 82 height 182
click at [366, 133] on div at bounding box center [340, 70] width 82 height 182
click at [319, 109] on div at bounding box center [340, 70] width 82 height 182
click at [325, 121] on div at bounding box center [340, 70] width 82 height 182
click at [311, 99] on div at bounding box center [340, 70] width 82 height 182
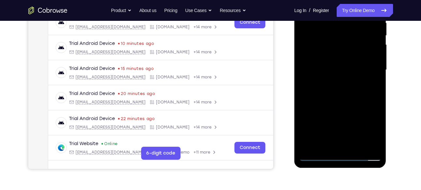
click at [376, 98] on div at bounding box center [340, 70] width 82 height 182
click at [361, 65] on div at bounding box center [340, 70] width 82 height 182
click at [334, 67] on div at bounding box center [340, 70] width 82 height 182
click at [328, 67] on div at bounding box center [340, 70] width 82 height 182
click at [303, 98] on div at bounding box center [340, 70] width 82 height 182
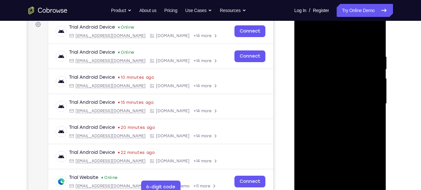
scroll to position [100, 0]
click at [314, 90] on div at bounding box center [340, 103] width 82 height 182
click at [344, 117] on div at bounding box center [340, 103] width 82 height 182
click at [348, 129] on div at bounding box center [340, 103] width 82 height 182
click at [361, 129] on div at bounding box center [340, 103] width 82 height 182
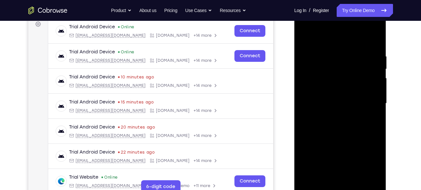
click at [359, 141] on div at bounding box center [340, 103] width 82 height 182
click at [362, 145] on div at bounding box center [340, 103] width 82 height 182
click at [352, 141] on div at bounding box center [340, 103] width 82 height 182
click at [361, 144] on div at bounding box center [340, 103] width 82 height 182
click at [347, 145] on div at bounding box center [340, 103] width 82 height 182
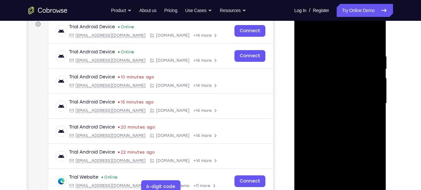
click at [363, 176] on div at bounding box center [340, 103] width 82 height 182
click at [358, 174] on div at bounding box center [340, 103] width 82 height 182
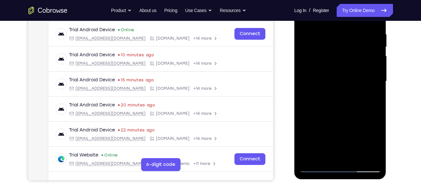
click at [357, 152] on div at bounding box center [340, 81] width 82 height 182
click at [351, 120] on div at bounding box center [340, 81] width 82 height 182
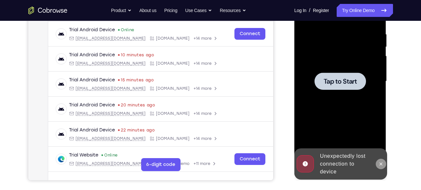
click at [381, 161] on icon at bounding box center [380, 163] width 5 height 5
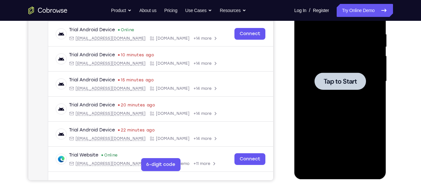
click at [343, 79] on span "Tap to Start" at bounding box center [340, 81] width 33 height 7
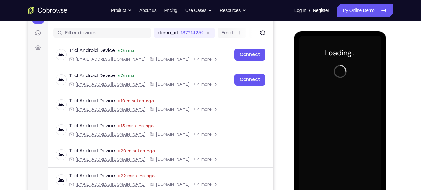
scroll to position [100, 0]
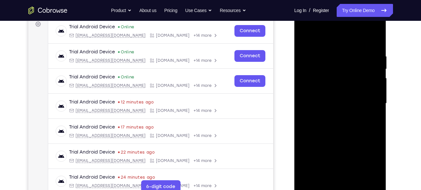
click at [337, 187] on div at bounding box center [340, 103] width 82 height 182
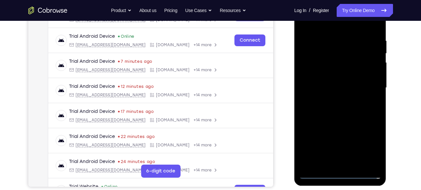
scroll to position [116, 0]
click at [341, 176] on div at bounding box center [340, 87] width 82 height 182
click at [366, 139] on div at bounding box center [340, 87] width 82 height 182
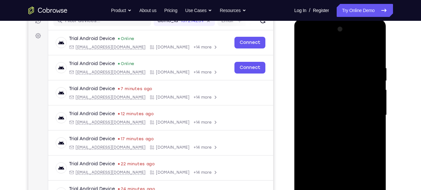
scroll to position [88, 0]
click at [372, 172] on div at bounding box center [340, 115] width 82 height 182
click at [321, 43] on div at bounding box center [340, 115] width 82 height 182
click at [369, 110] on div at bounding box center [340, 115] width 82 height 182
click at [366, 113] on div at bounding box center [340, 115] width 82 height 182
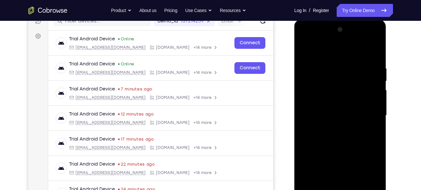
click at [333, 128] on div at bounding box center [340, 115] width 82 height 182
click at [344, 110] on div at bounding box center [340, 115] width 82 height 182
click at [325, 98] on div at bounding box center [340, 115] width 82 height 182
click at [331, 115] on div at bounding box center [340, 115] width 82 height 182
click at [334, 133] on div at bounding box center [340, 115] width 82 height 182
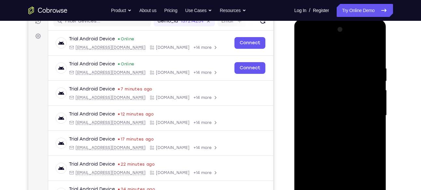
click at [372, 127] on div at bounding box center [340, 115] width 82 height 182
click at [330, 112] on div at bounding box center [340, 115] width 82 height 182
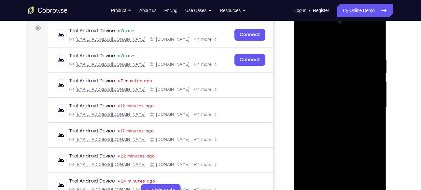
click at [327, 125] on div at bounding box center [340, 107] width 82 height 182
click at [334, 116] on div at bounding box center [340, 107] width 82 height 182
click at [335, 78] on div at bounding box center [340, 107] width 82 height 182
click at [337, 81] on div at bounding box center [340, 107] width 82 height 182
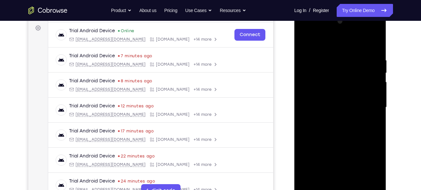
click at [337, 81] on div at bounding box center [340, 107] width 82 height 182
click at [326, 80] on div at bounding box center [340, 107] width 82 height 182
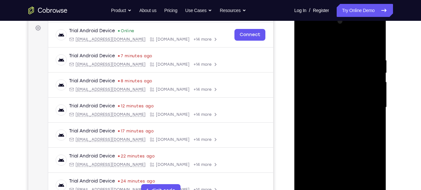
click at [326, 81] on div at bounding box center [340, 107] width 82 height 182
click at [325, 96] on div at bounding box center [340, 107] width 82 height 182
click at [332, 107] on div at bounding box center [340, 107] width 82 height 182
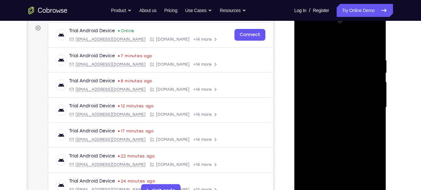
click at [339, 125] on div at bounding box center [340, 107] width 82 height 182
click at [334, 110] on div at bounding box center [340, 107] width 82 height 182
click at [330, 115] on div at bounding box center [340, 107] width 82 height 182
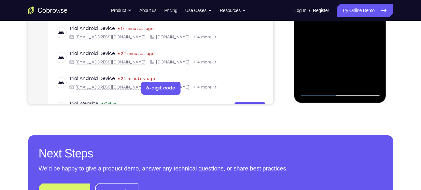
scroll to position [199, 0]
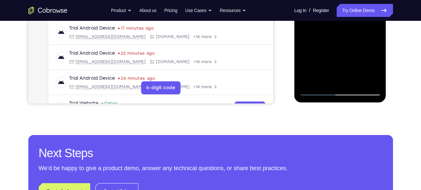
click at [316, 89] on div at bounding box center [340, 4] width 82 height 182
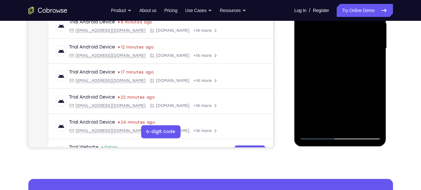
scroll to position [154, 0]
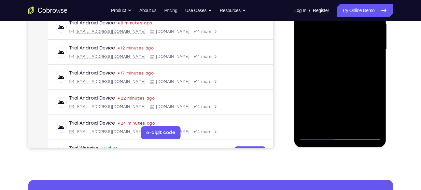
click at [337, 59] on div at bounding box center [340, 49] width 82 height 182
click at [323, 49] on div at bounding box center [340, 49] width 82 height 182
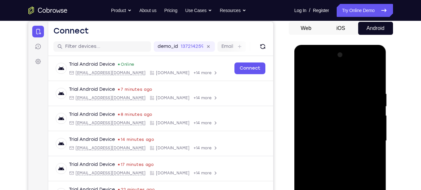
scroll to position [63, 0]
click at [331, 161] on div at bounding box center [340, 141] width 82 height 182
click at [334, 152] on div at bounding box center [340, 141] width 82 height 182
click at [318, 142] on div at bounding box center [340, 141] width 82 height 182
click at [339, 156] on div at bounding box center [340, 141] width 82 height 182
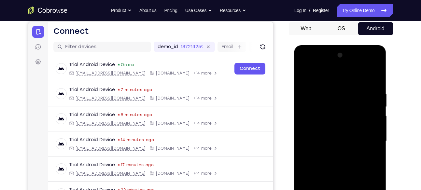
click at [334, 152] on div at bounding box center [340, 141] width 82 height 182
click at [327, 139] on div at bounding box center [340, 141] width 82 height 182
click at [338, 160] on div at bounding box center [340, 141] width 82 height 182
click at [343, 149] on div at bounding box center [340, 141] width 82 height 182
click at [337, 142] on div at bounding box center [340, 141] width 82 height 182
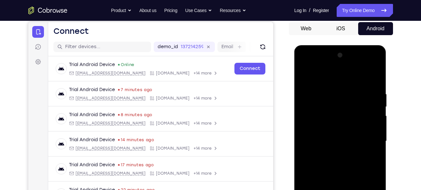
click at [334, 156] on div at bounding box center [340, 141] width 82 height 182
click at [334, 151] on div at bounding box center [340, 141] width 82 height 182
click at [327, 138] on div at bounding box center [340, 141] width 82 height 182
click at [338, 162] on div at bounding box center [340, 141] width 82 height 182
click at [337, 153] on div at bounding box center [340, 141] width 82 height 182
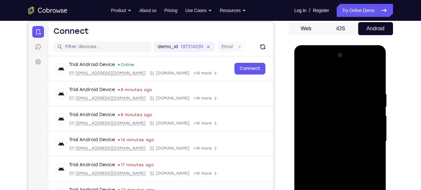
click at [338, 158] on div at bounding box center [340, 141] width 82 height 182
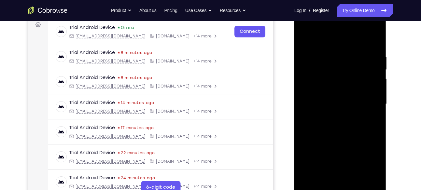
scroll to position [100, 0]
click at [337, 113] on div at bounding box center [340, 104] width 82 height 182
click at [301, 121] on div at bounding box center [340, 104] width 82 height 182
click at [347, 58] on div at bounding box center [340, 104] width 82 height 182
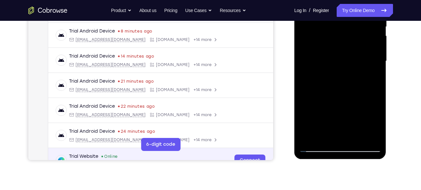
scroll to position [3, 0]
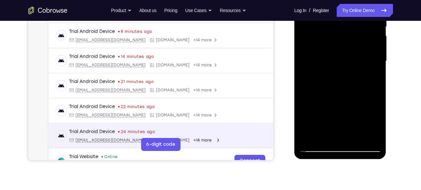
click at [85, 127] on div "Trial Android Device 24 minutes ago android@example.com Cobrowse.io +14 more an…" at bounding box center [160, 135] width 225 height 25
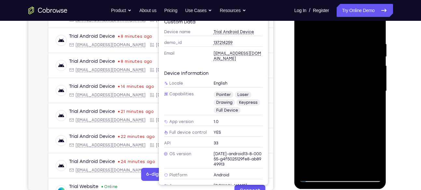
scroll to position [112, 0]
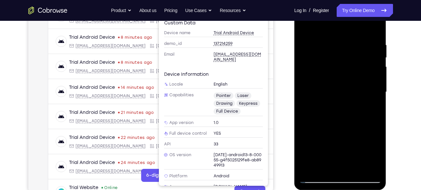
click at [13, 91] on div "Your Support Agent Your Customer Web iOS Android Next Steps We’d be happy to gi…" at bounding box center [210, 123] width 417 height 429
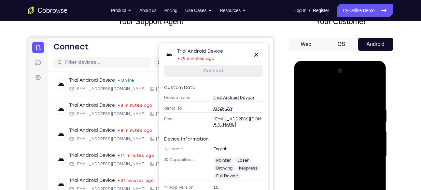
scroll to position [47, 0]
click at [257, 53] on icon at bounding box center [256, 55] width 8 height 8
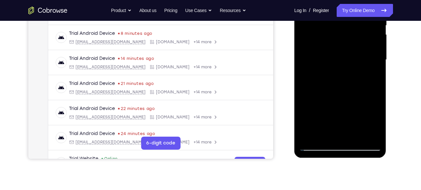
scroll to position [145, 0]
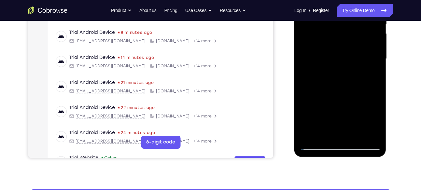
click at [328, 75] on div at bounding box center [340, 59] width 82 height 182
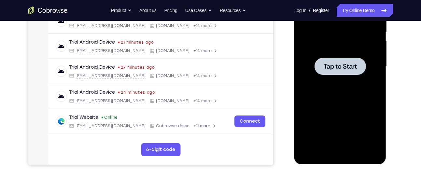
scroll to position [0, 0]
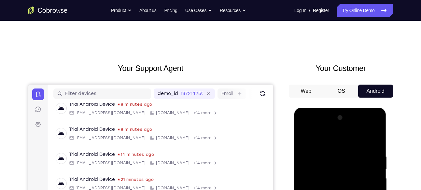
click at [341, 90] on button "iOS" at bounding box center [340, 91] width 35 height 13
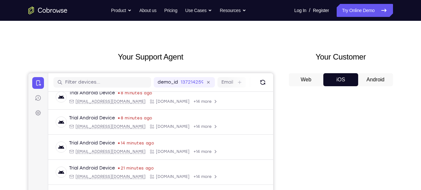
scroll to position [11, 0]
click at [374, 84] on button "Android" at bounding box center [375, 80] width 35 height 13
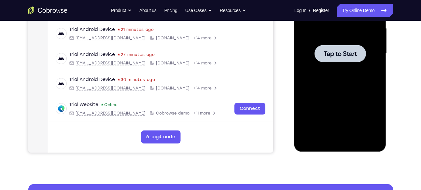
scroll to position [151, 0]
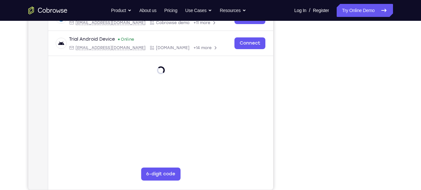
scroll to position [82, 0]
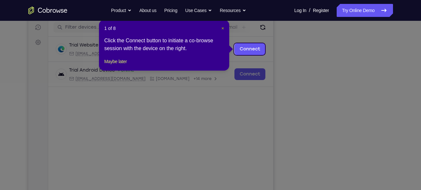
click at [223, 30] on span "×" at bounding box center [222, 28] width 3 height 5
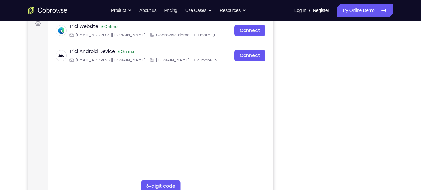
scroll to position [100, 0]
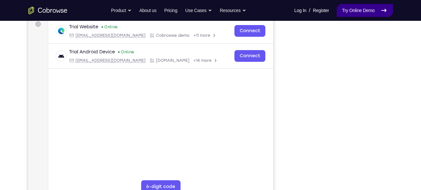
click at [354, 11] on link "Try Online Demo" at bounding box center [365, 10] width 56 height 13
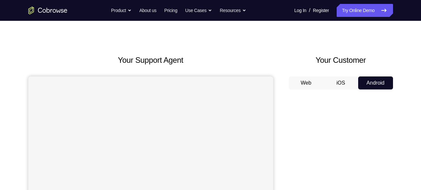
scroll to position [36, 0]
